Goal: Navigation & Orientation: Find specific page/section

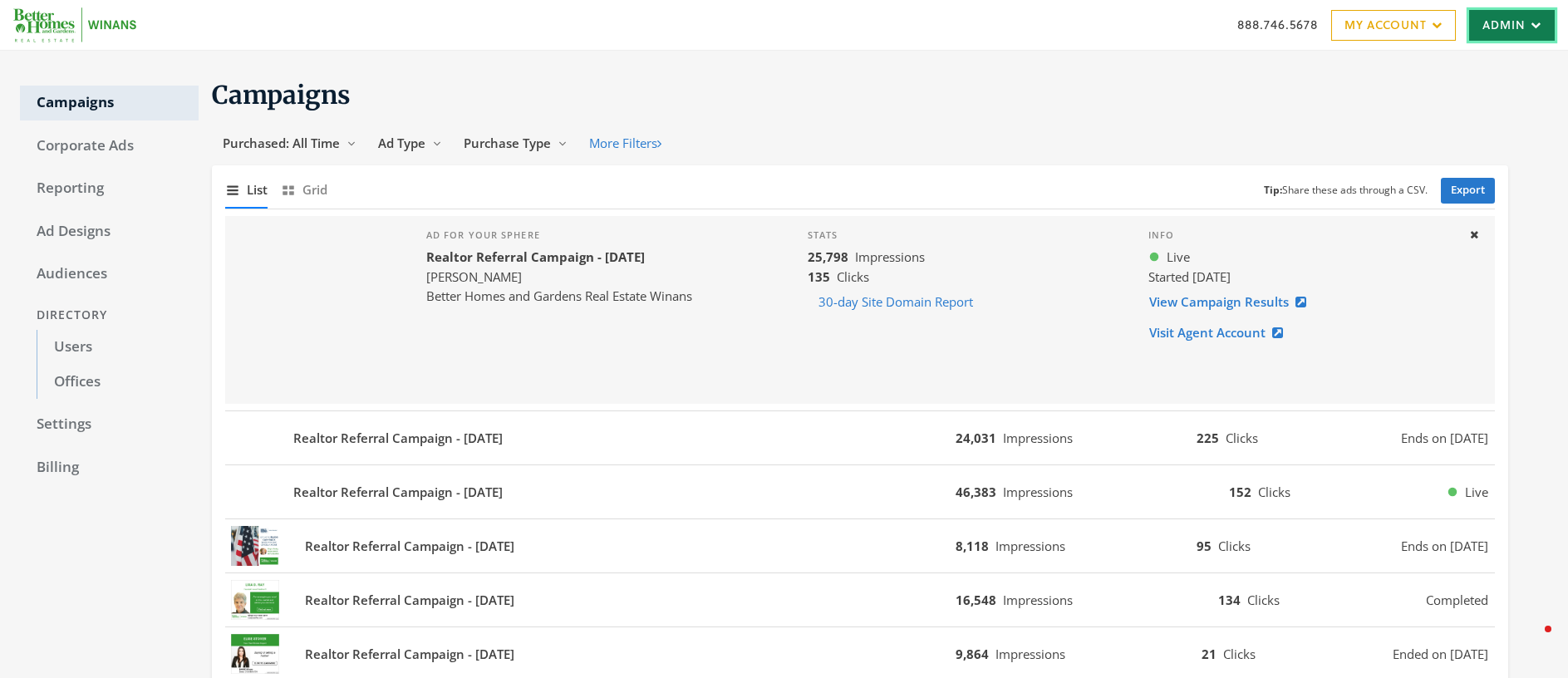
click at [1516, 35] on link "Admin" at bounding box center [1512, 25] width 86 height 31
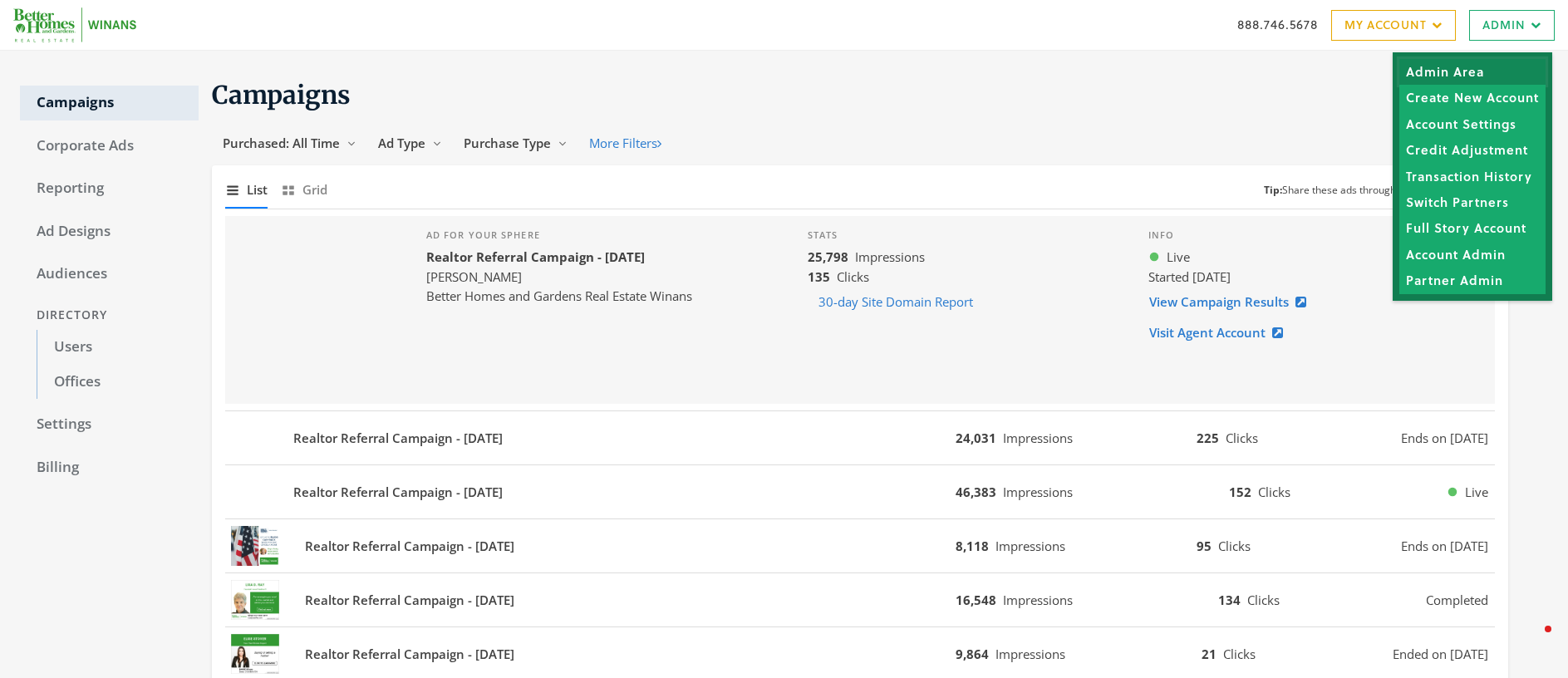
click at [1456, 74] on link "Admin Area" at bounding box center [1472, 72] width 147 height 26
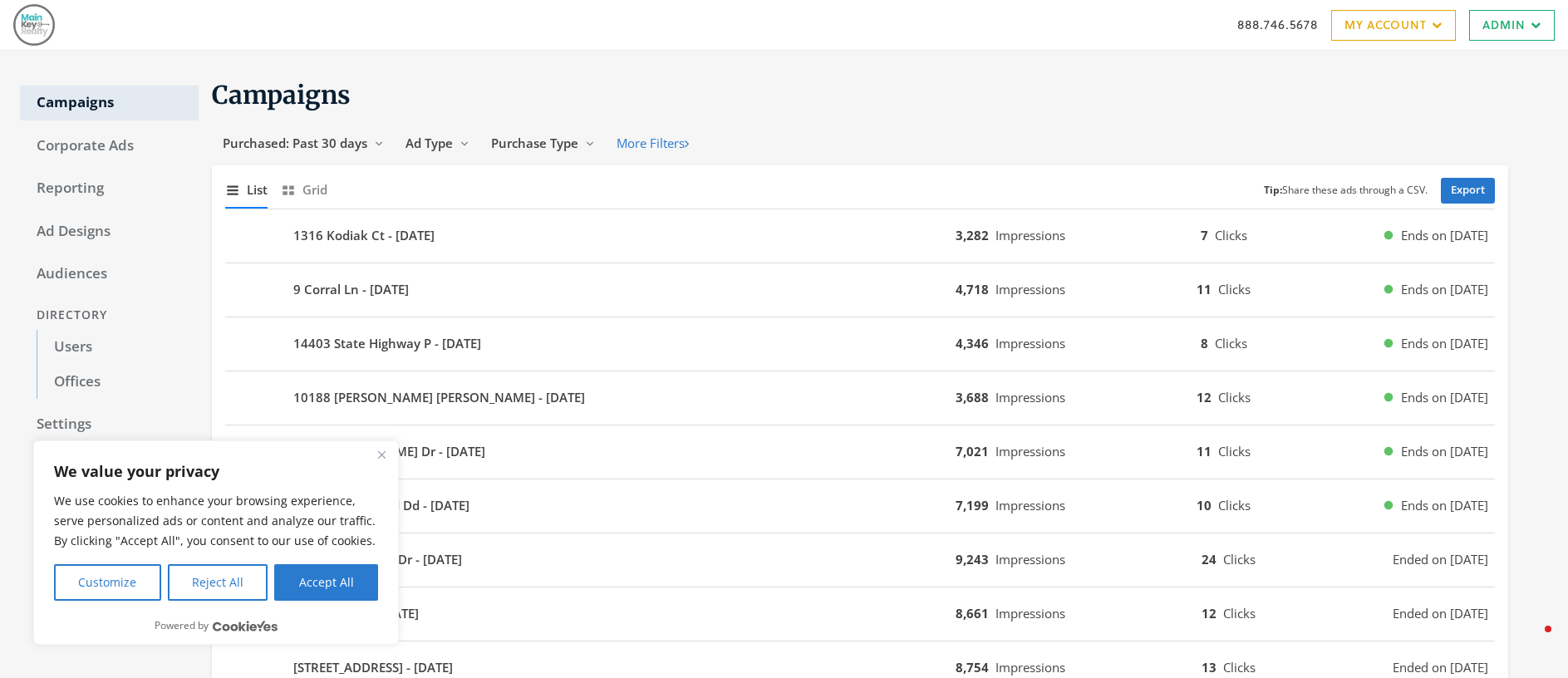
click at [382, 458] on img "Close" at bounding box center [382, 455] width 7 height 7
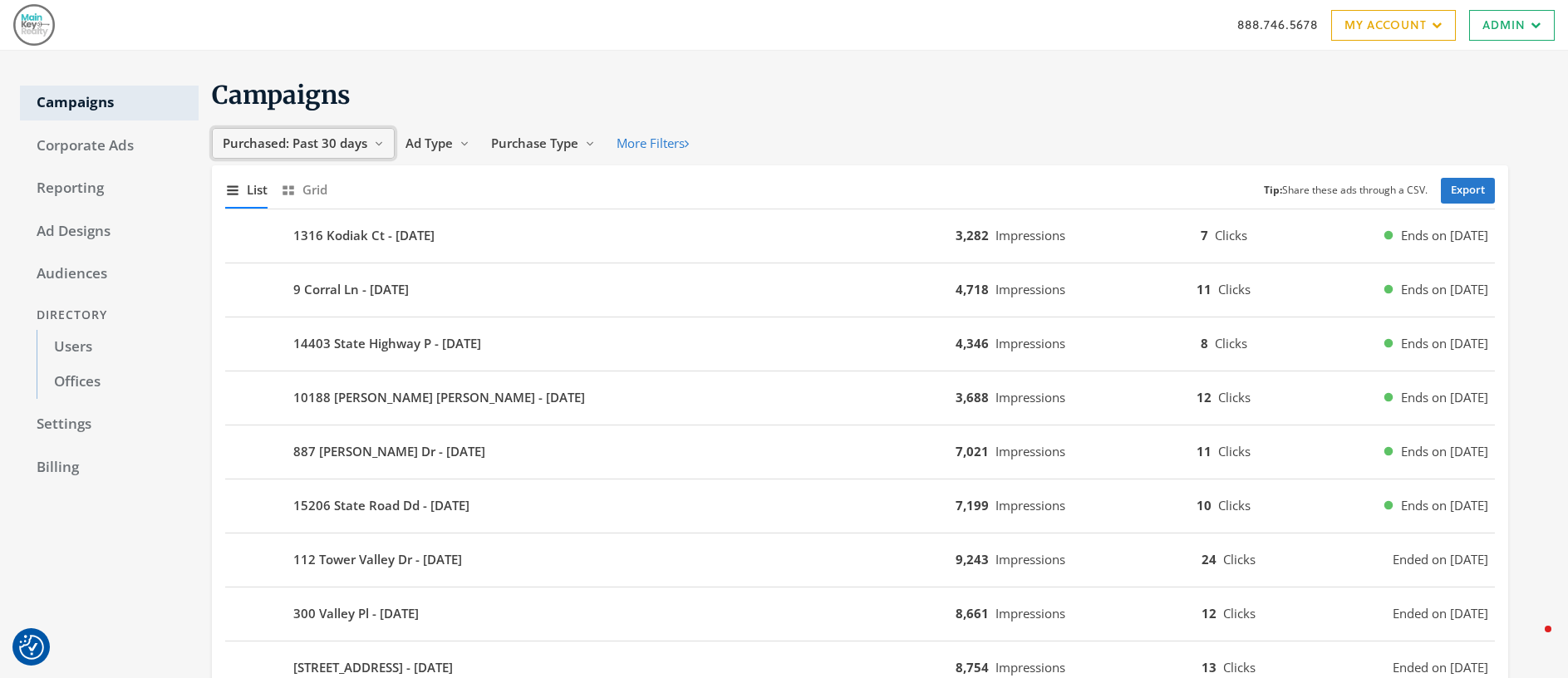
click at [326, 145] on span "Purchased: Past 30 days" at bounding box center [295, 143] width 145 height 17
click at [276, 295] on button "All Time" at bounding box center [278, 303] width 118 height 26
click at [84, 143] on link "Corporate Ads" at bounding box center [108, 146] width 178 height 35
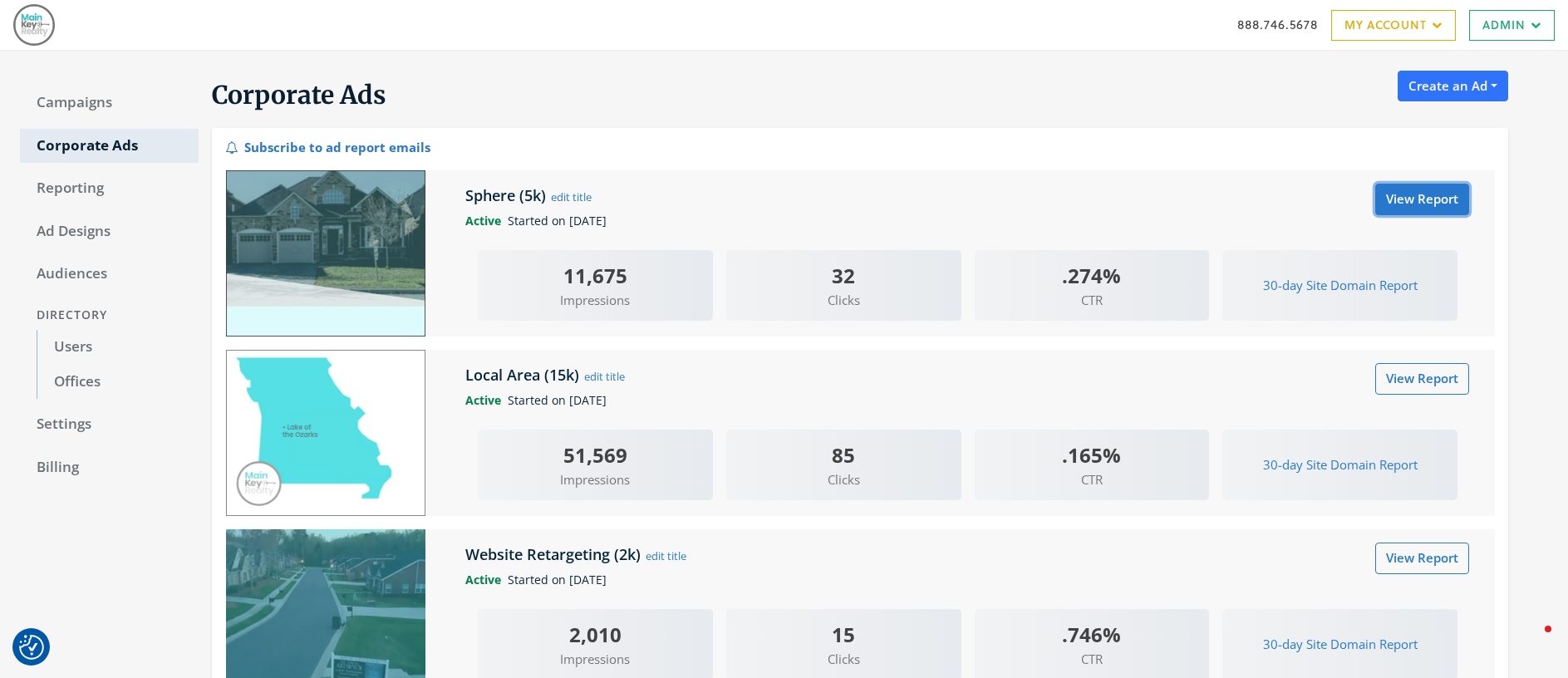
click at [1410, 197] on link "View Report" at bounding box center [1421, 199] width 94 height 31
click at [1405, 383] on link "View Report" at bounding box center [1421, 378] width 94 height 31
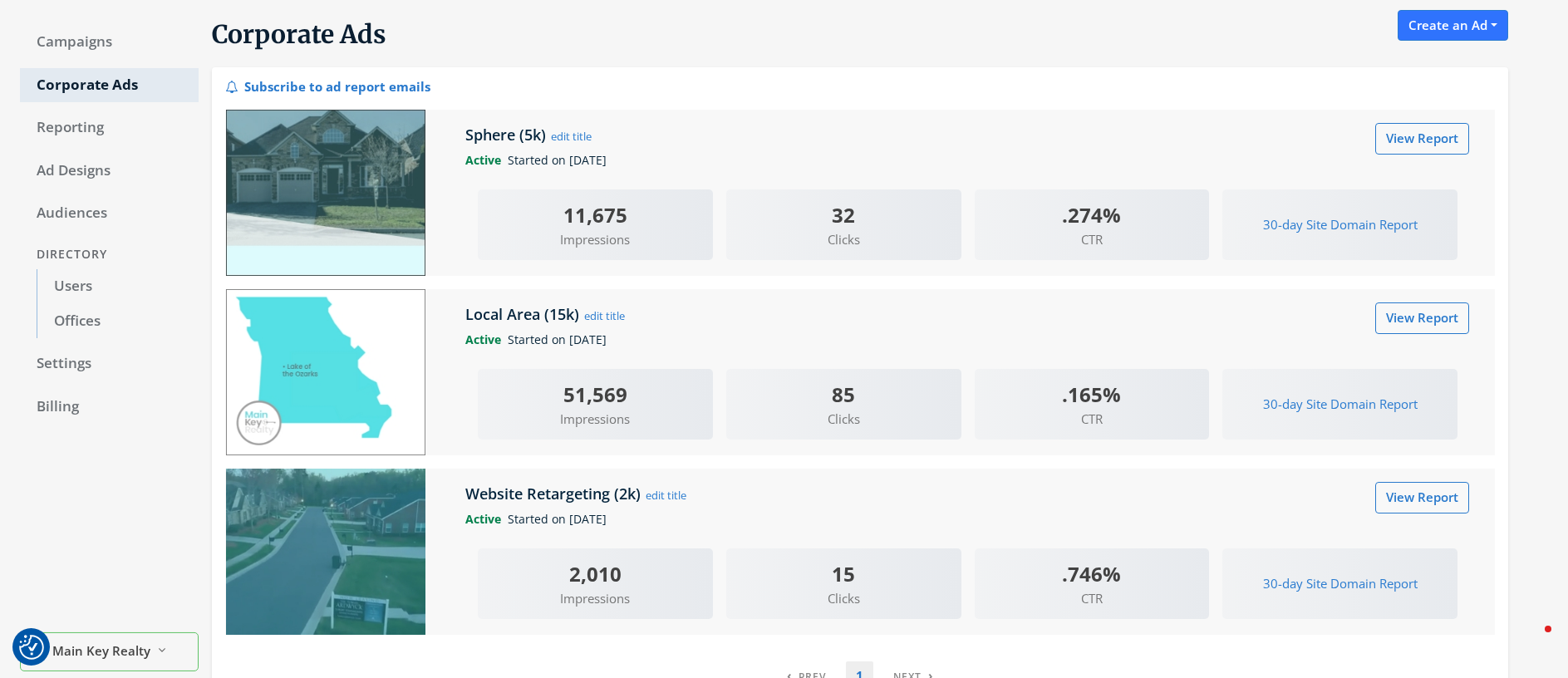
scroll to position [162, 0]
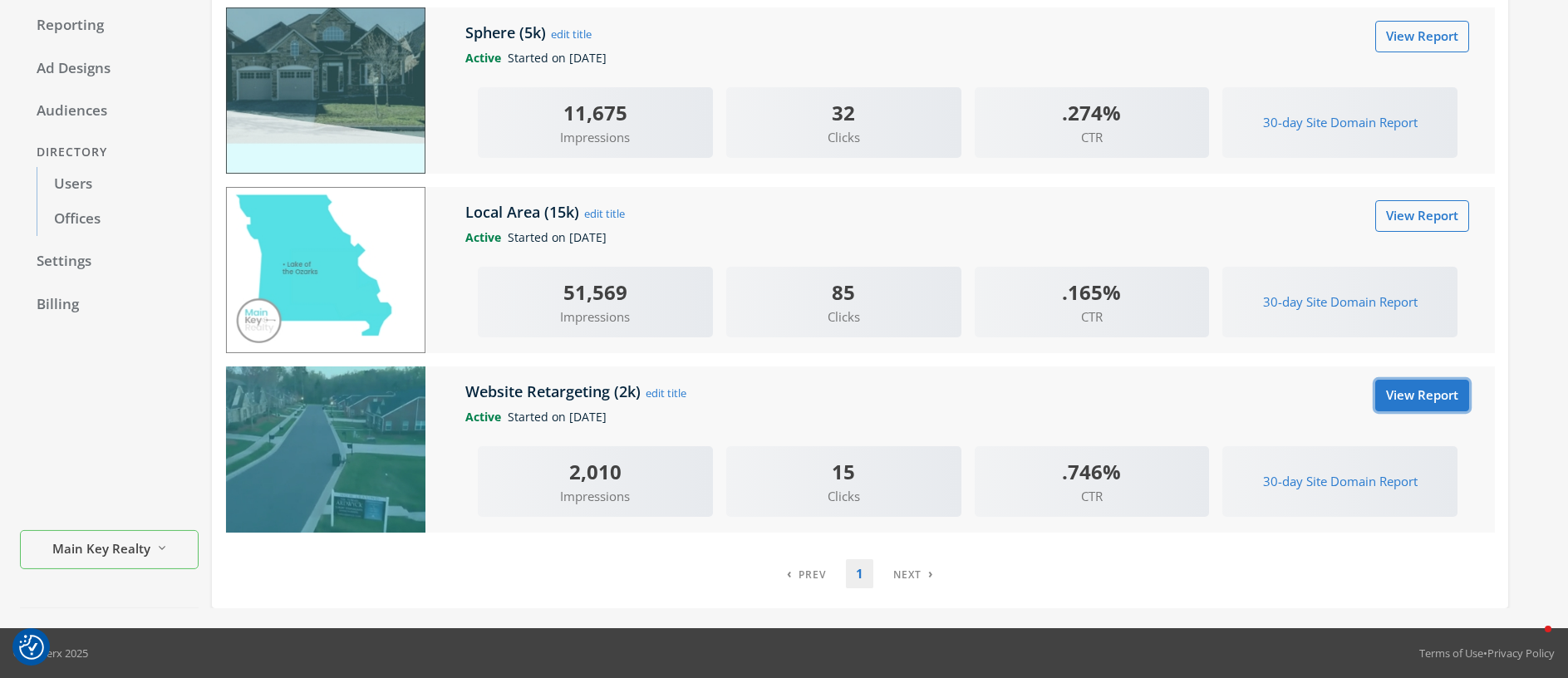
click at [1423, 398] on link "View Report" at bounding box center [1421, 395] width 94 height 31
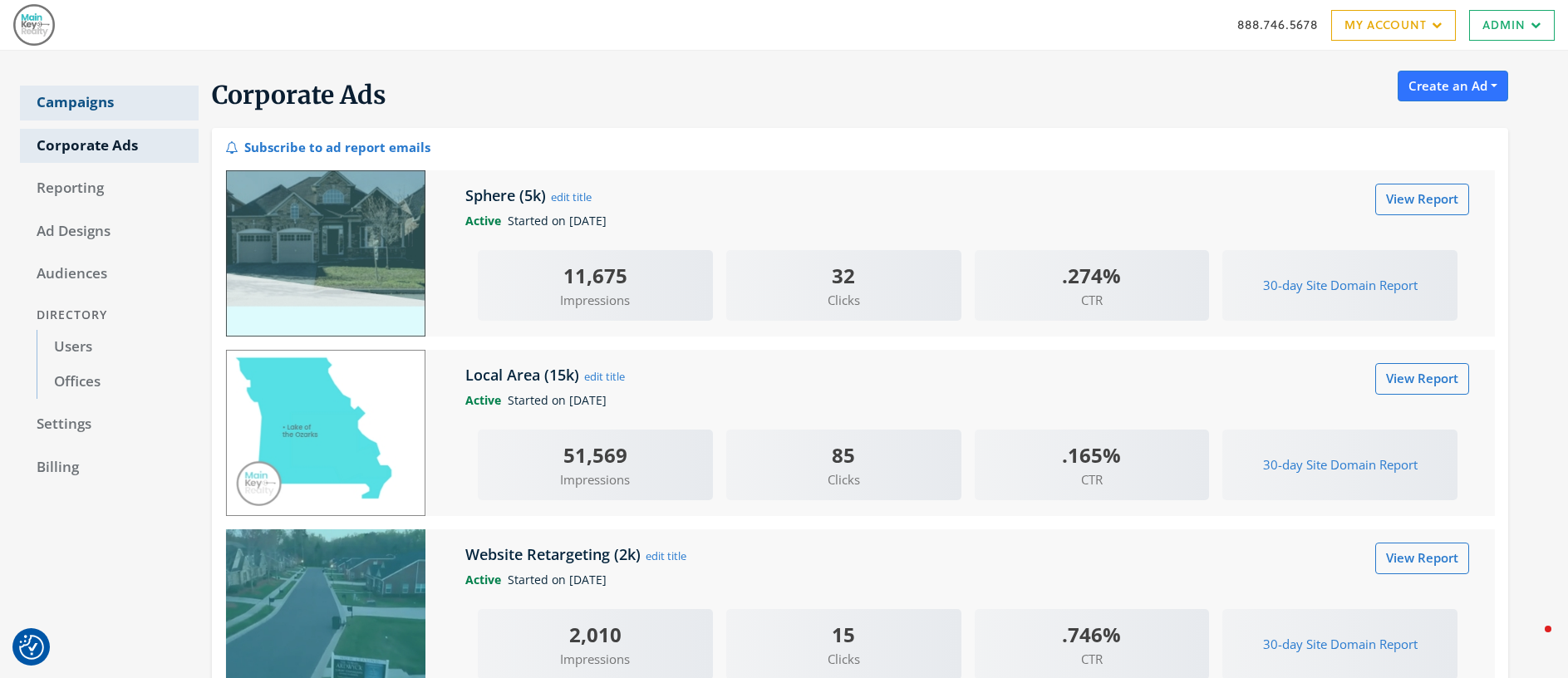
click at [69, 97] on link "Campaigns" at bounding box center [108, 103] width 178 height 35
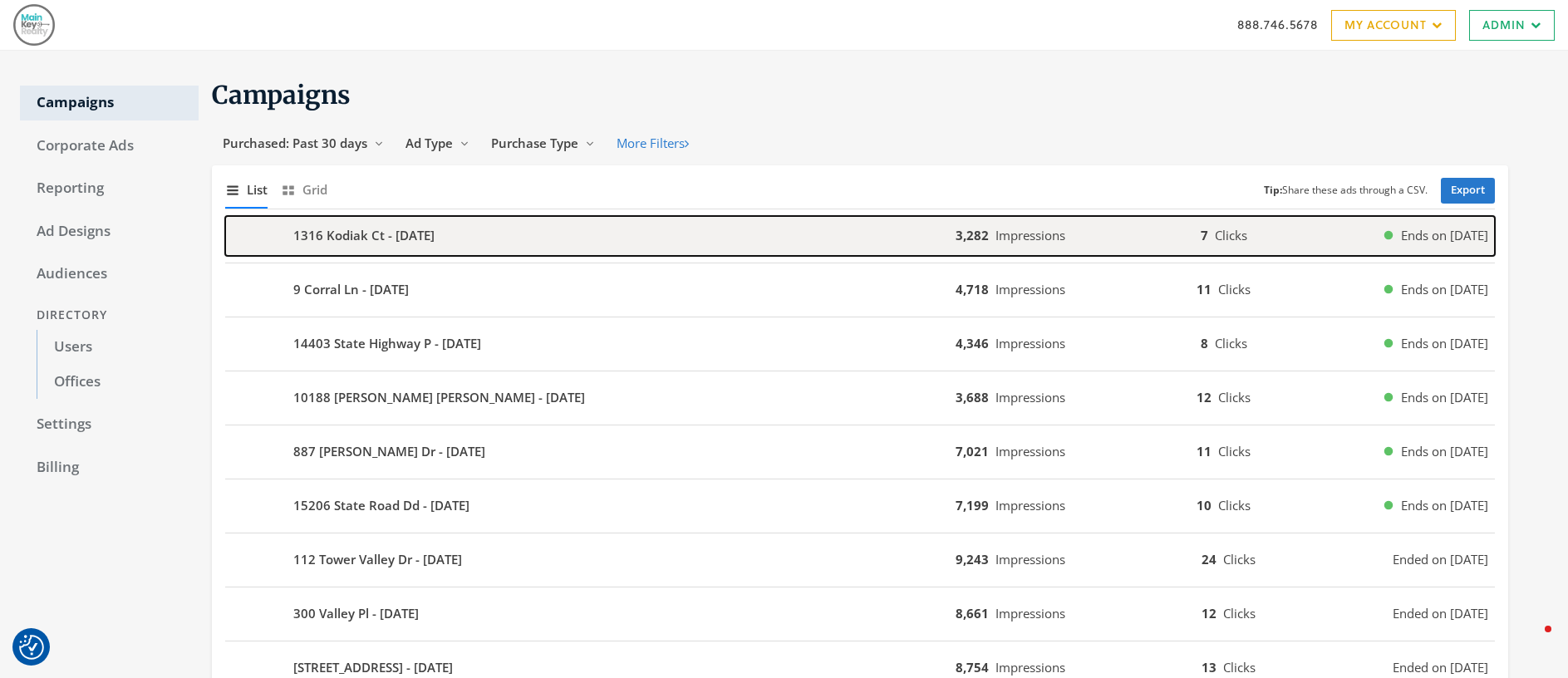
click at [359, 239] on b "1316 Kodiak Ct - [DATE]" at bounding box center [363, 235] width 141 height 19
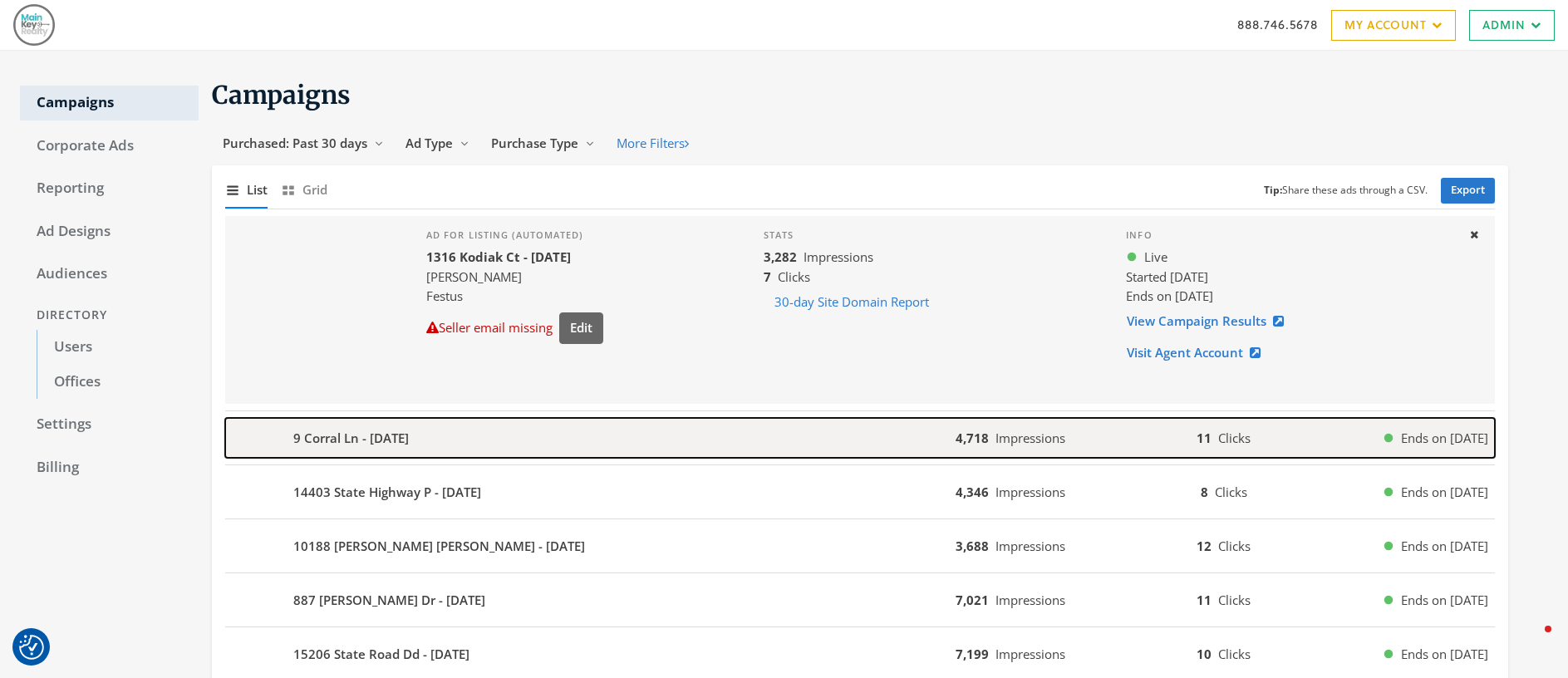
click at [399, 431] on b "9 Corral Ln - [DATE]" at bounding box center [351, 438] width 116 height 19
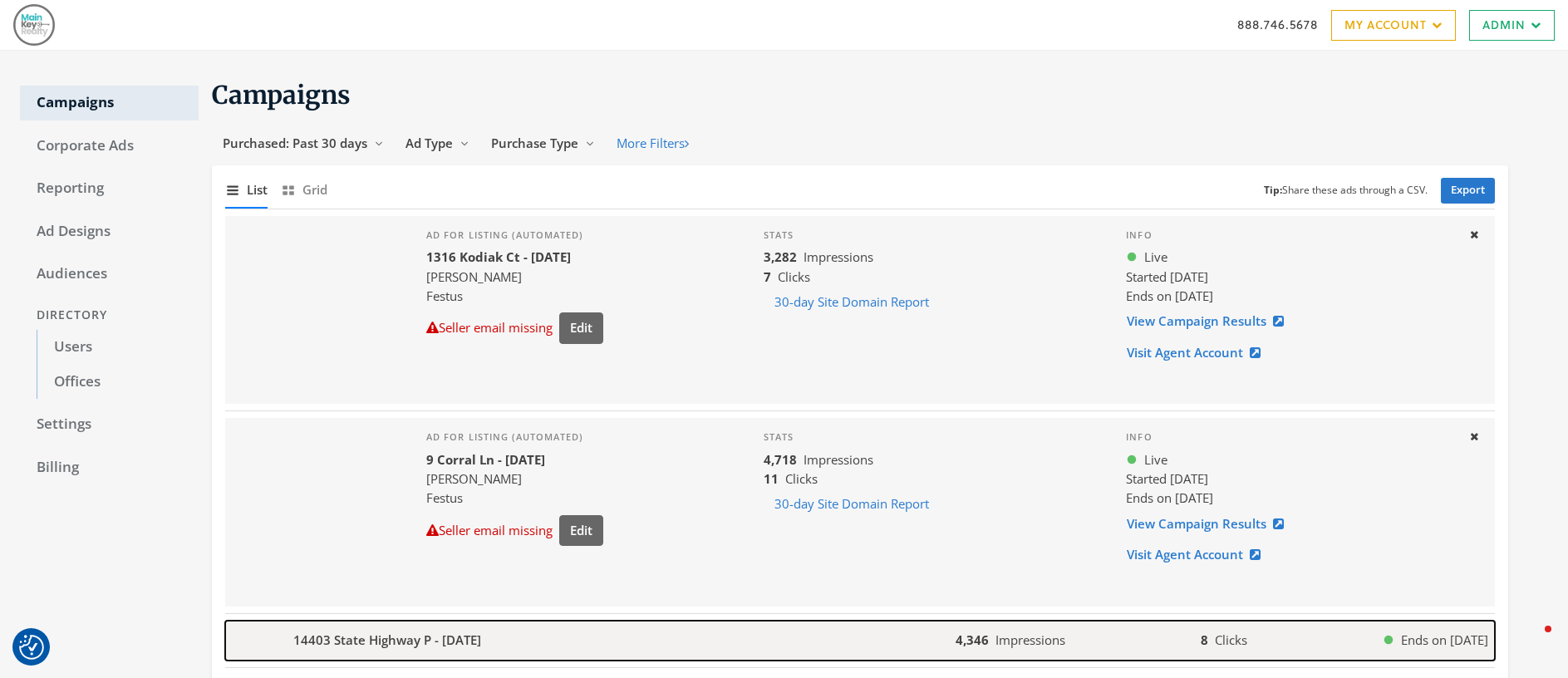
click at [456, 632] on b "14403 State Highway P - [DATE]" at bounding box center [386, 641] width 188 height 19
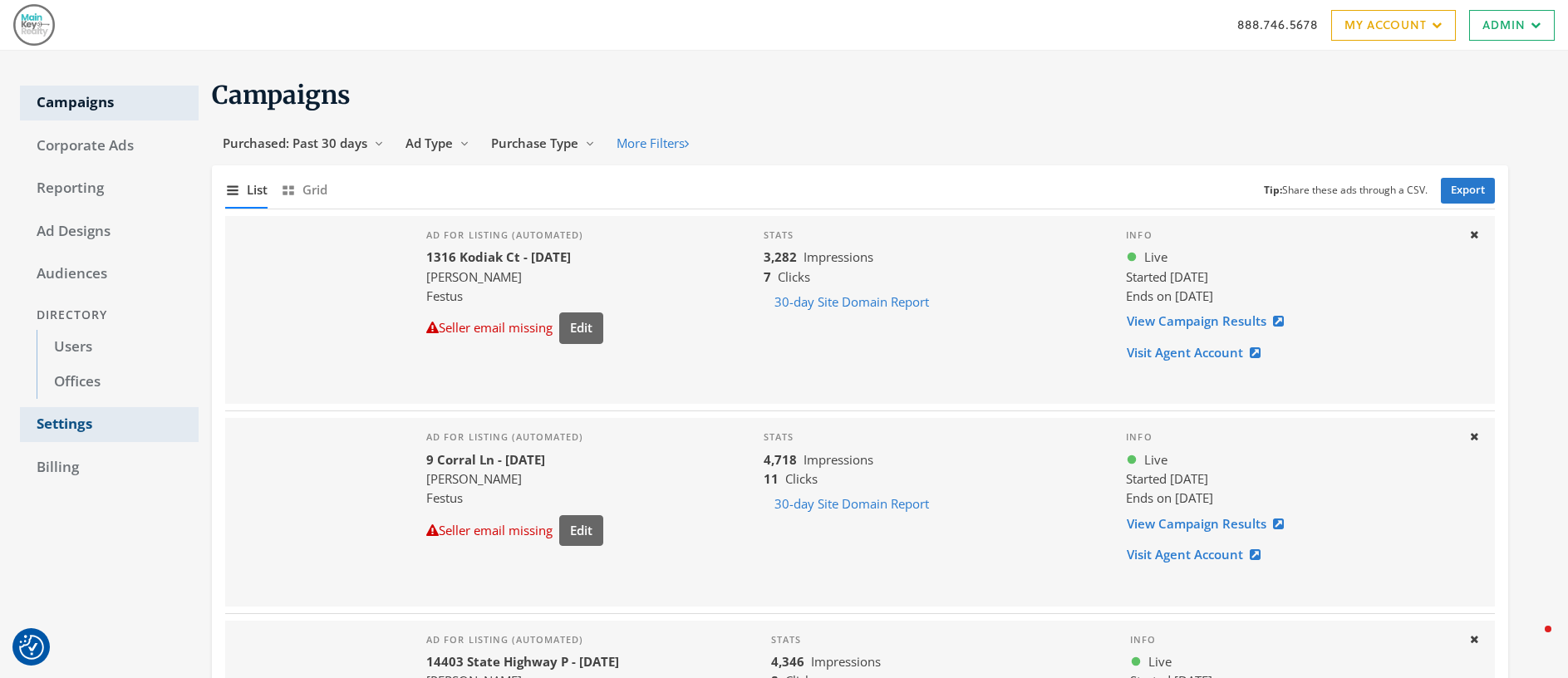
click at [46, 418] on link "Settings" at bounding box center [108, 424] width 178 height 35
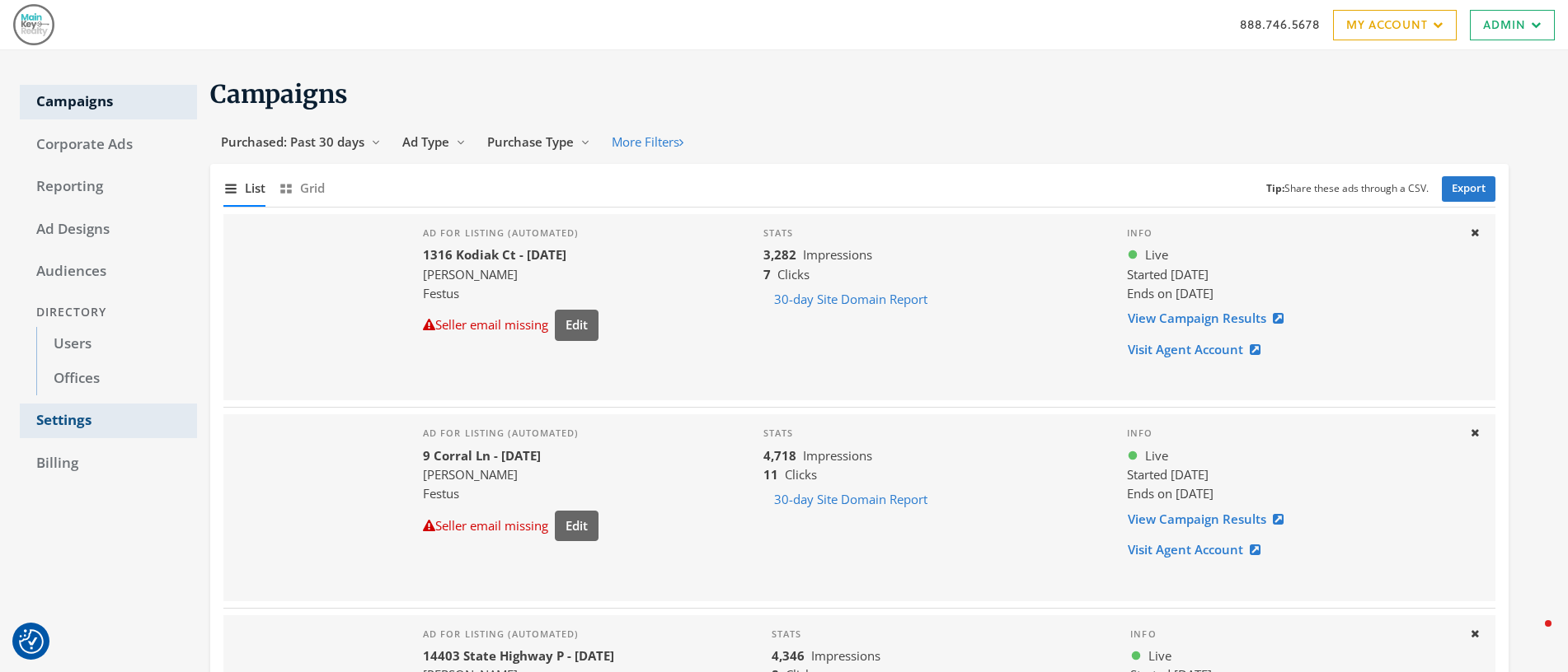
select select "saml"
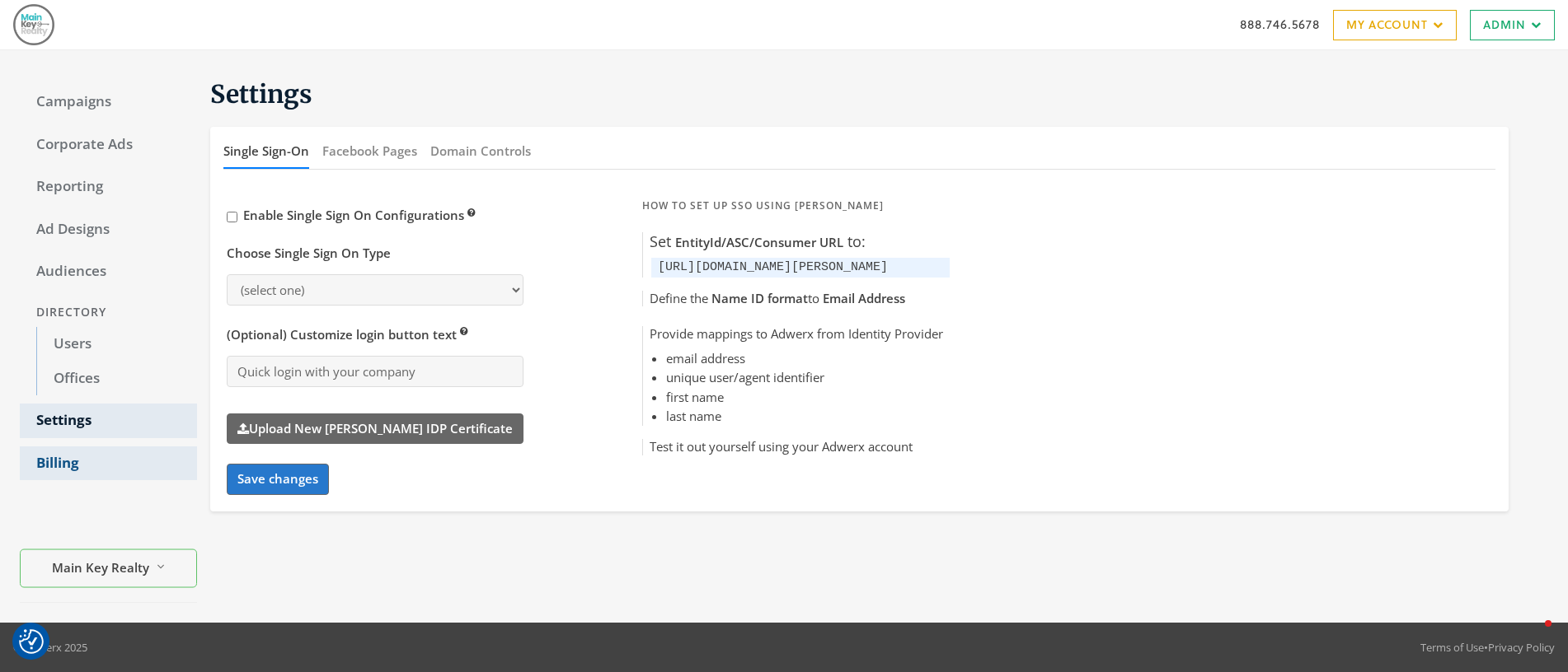
click at [45, 460] on link "Billing" at bounding box center [107, 463] width 177 height 34
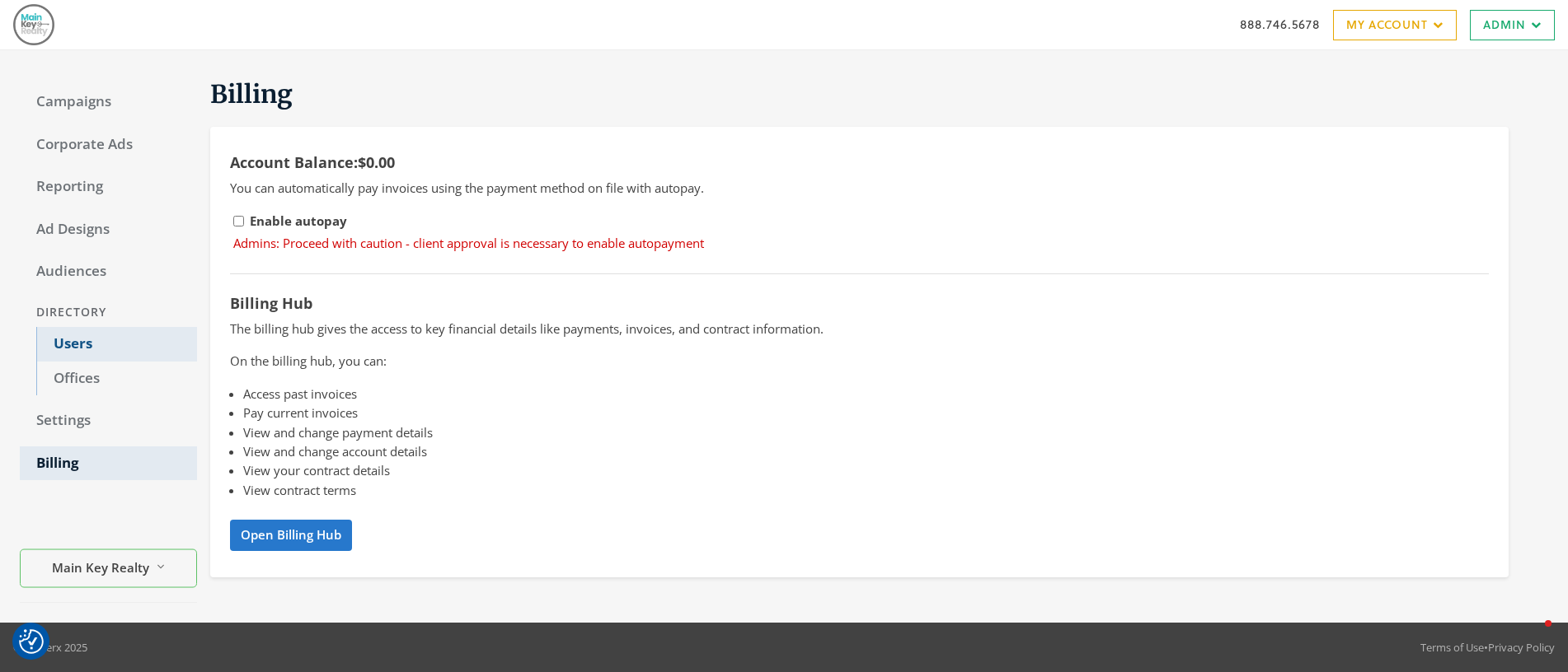
click at [68, 338] on link "Users" at bounding box center [117, 343] width 161 height 34
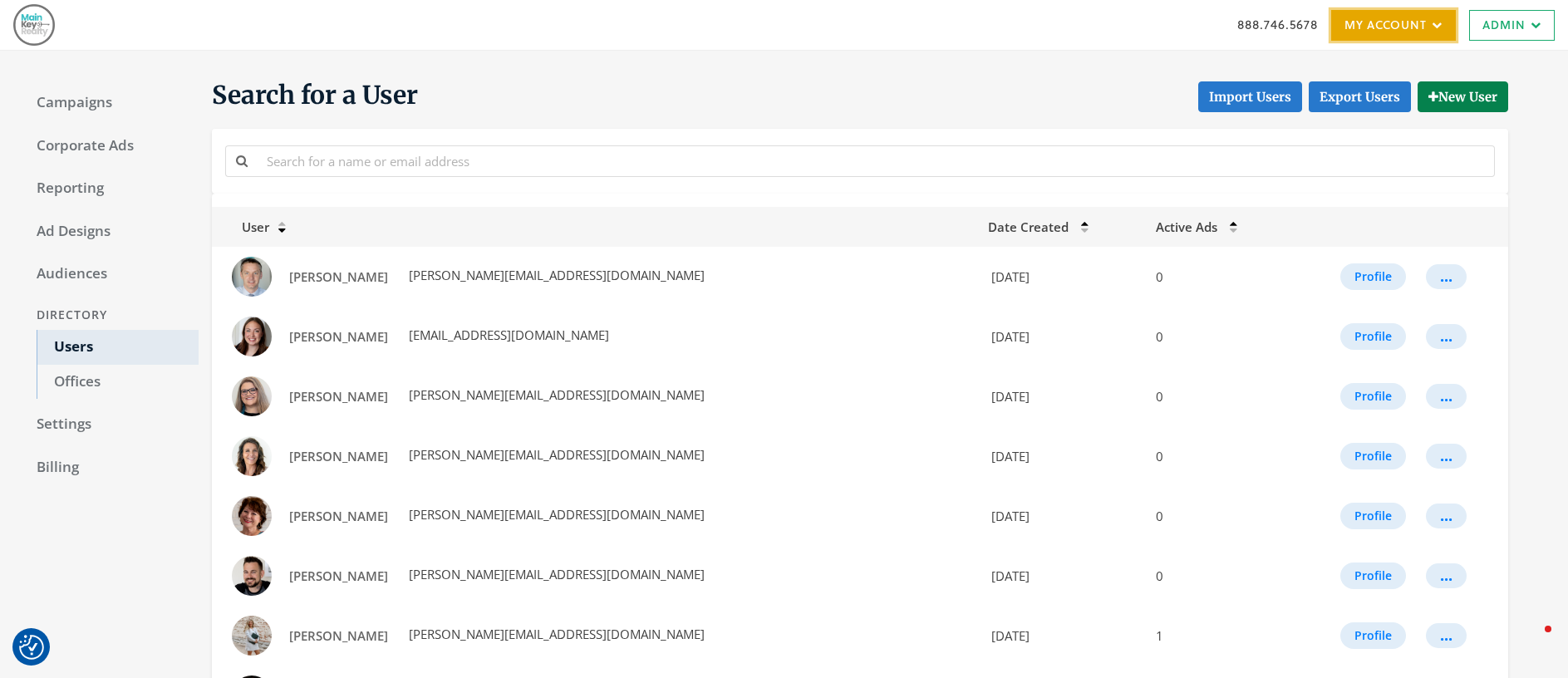
click at [1401, 28] on link "My Account" at bounding box center [1393, 25] width 125 height 31
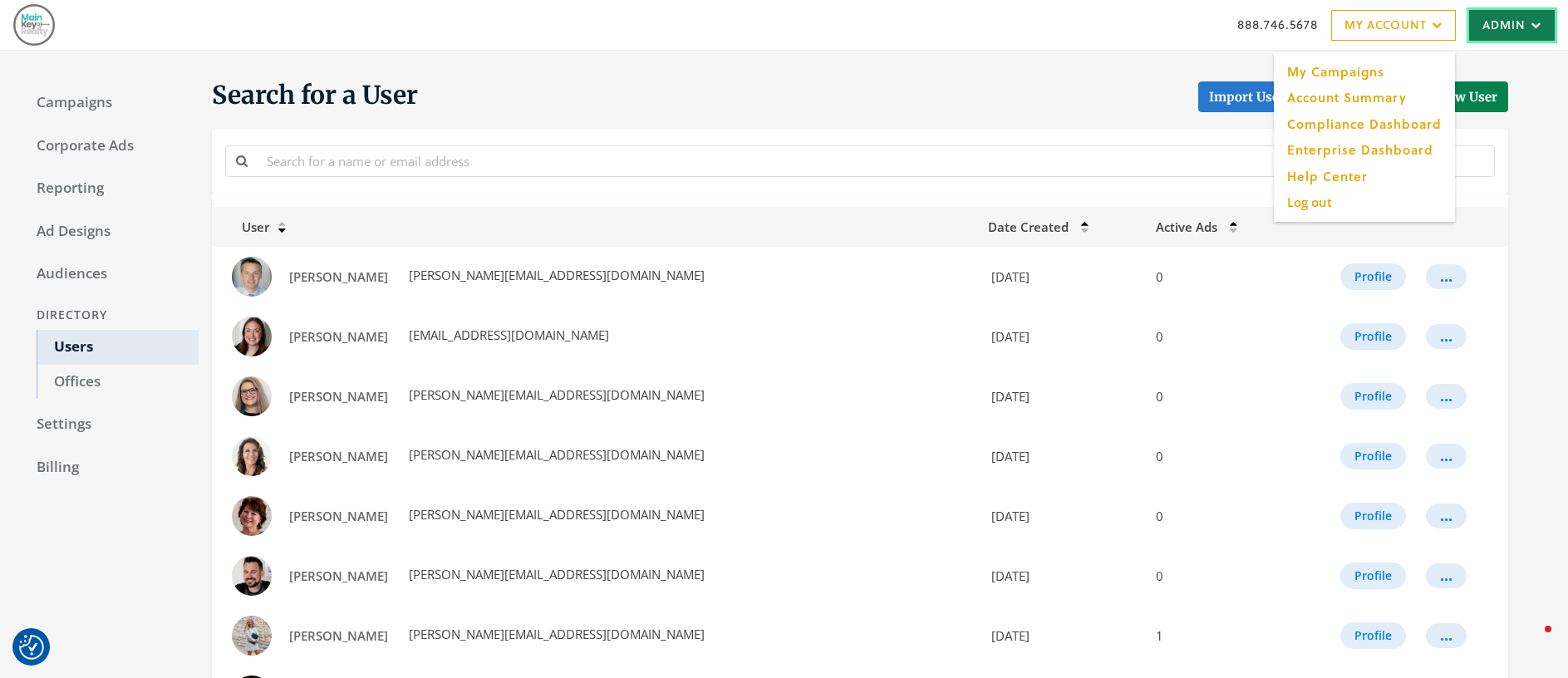
click at [1516, 24] on link "Admin" at bounding box center [1512, 25] width 86 height 31
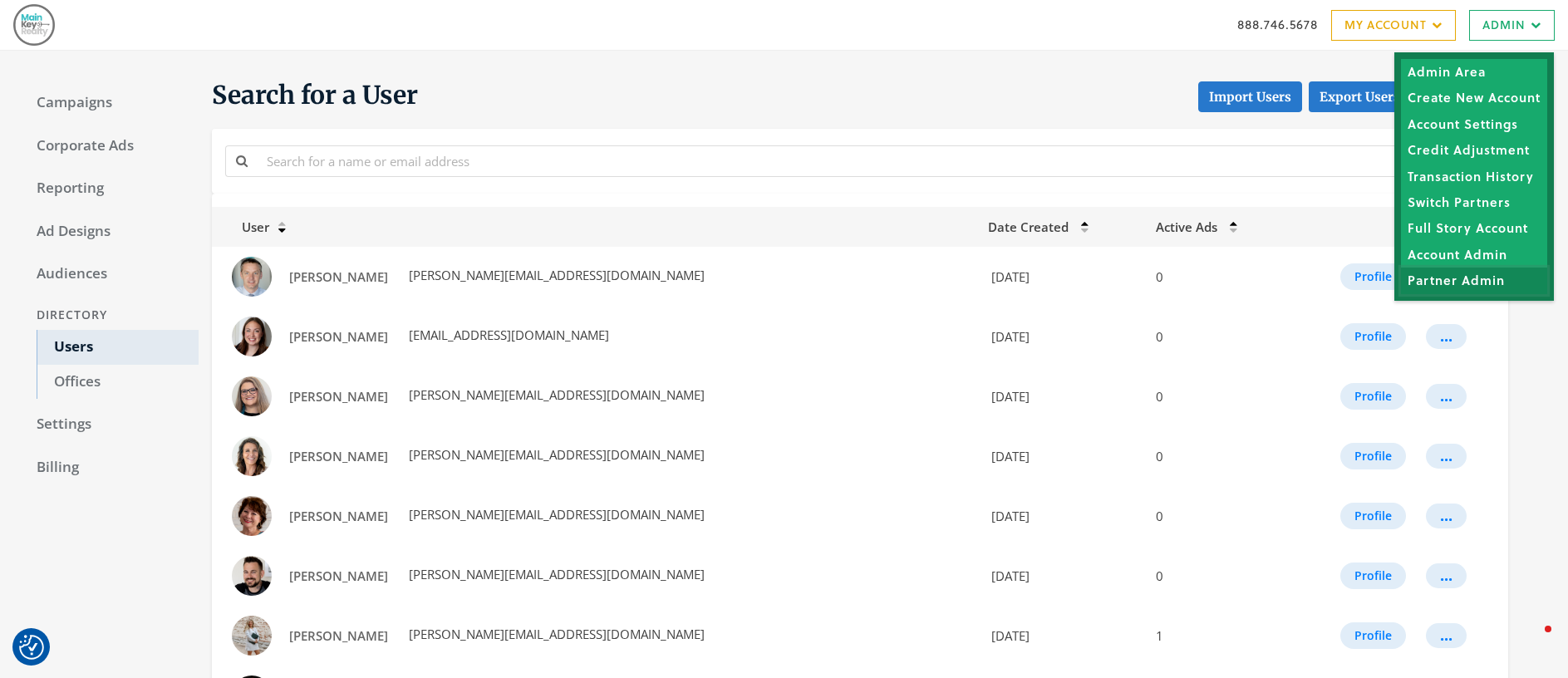
click at [1467, 281] on link "Partner Admin" at bounding box center [1474, 281] width 147 height 26
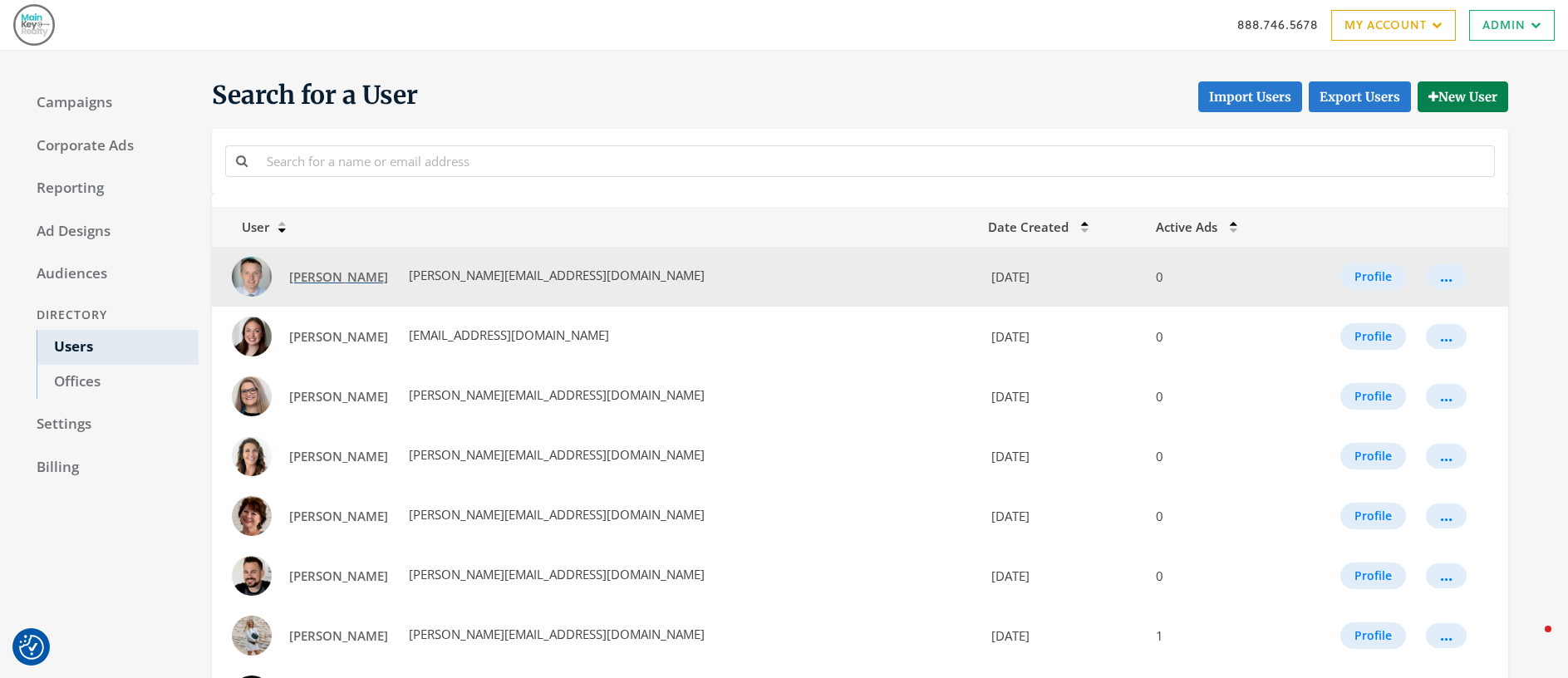
click at [330, 277] on span "[PERSON_NAME]" at bounding box center [339, 277] width 99 height 17
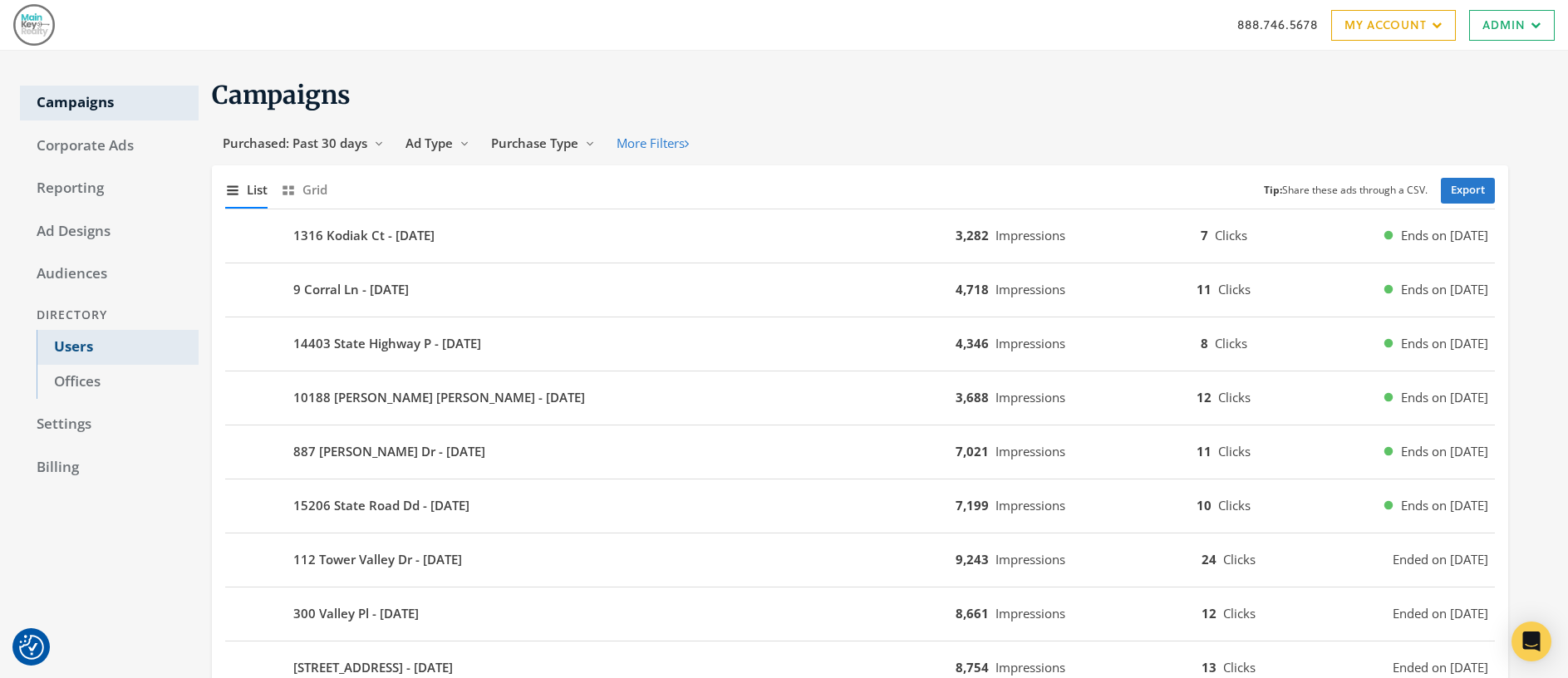
click at [77, 347] on link "Users" at bounding box center [118, 346] width 162 height 35
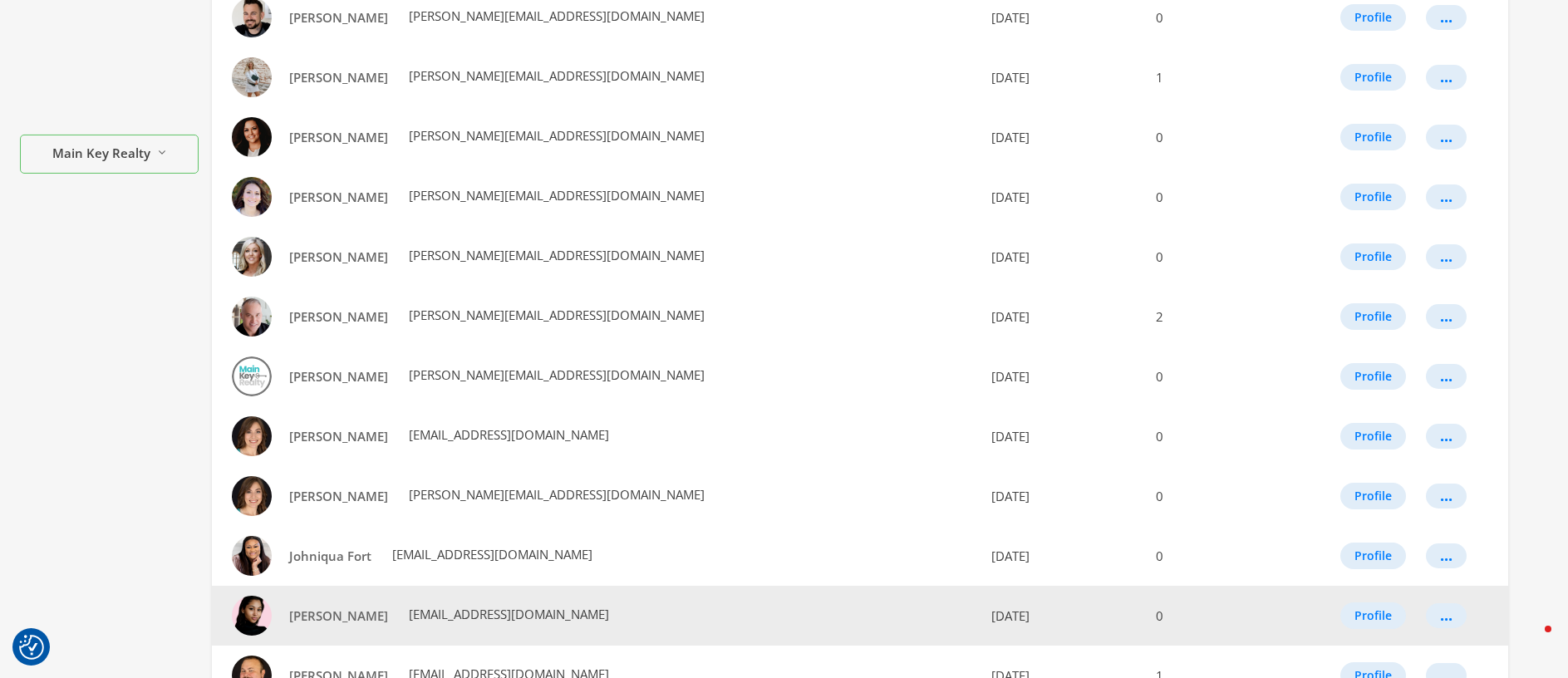
scroll to position [891, 0]
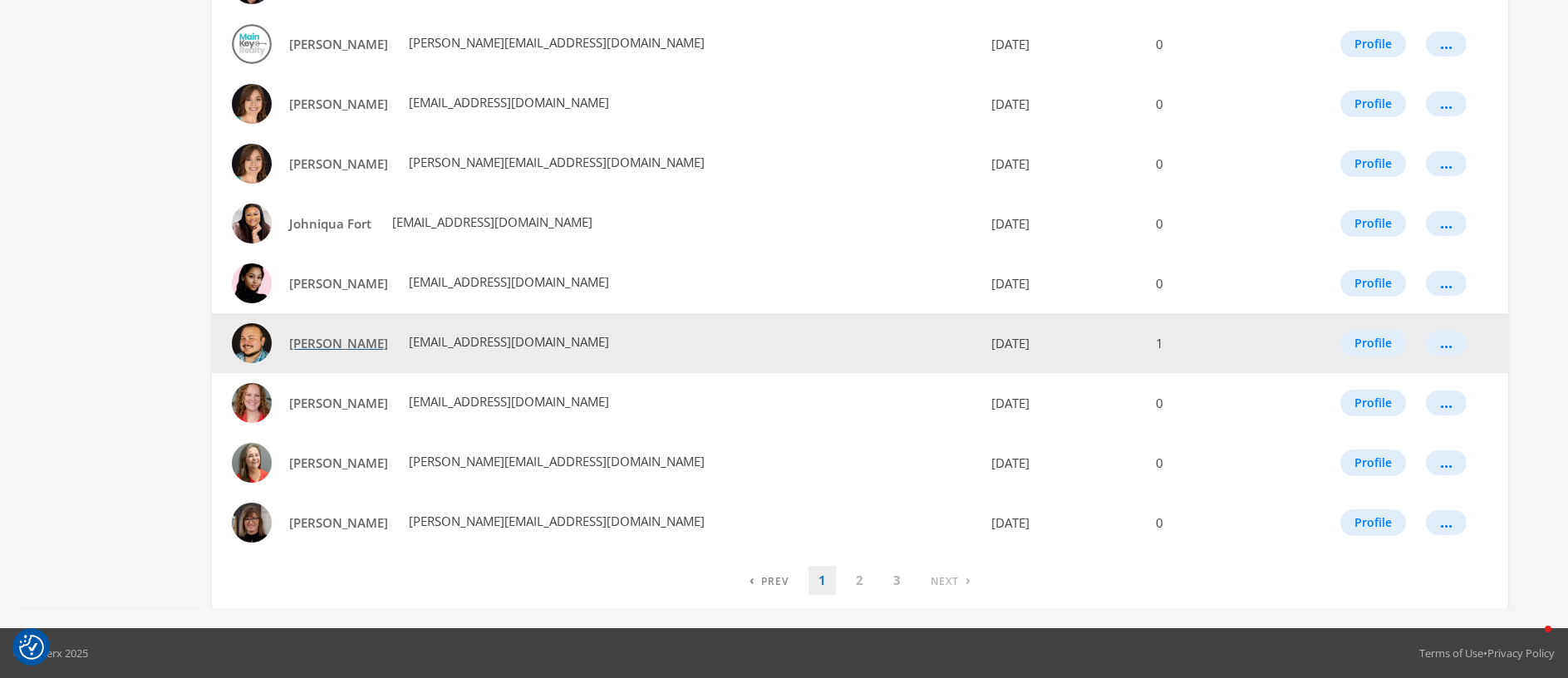
click at [309, 342] on span "[PERSON_NAME]" at bounding box center [339, 344] width 99 height 17
